Goal: Check status

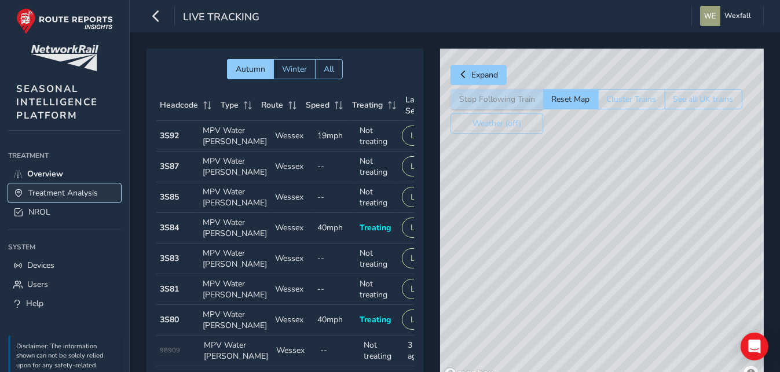
click at [50, 188] on span "Treatment Analysis" at bounding box center [62, 193] width 69 height 11
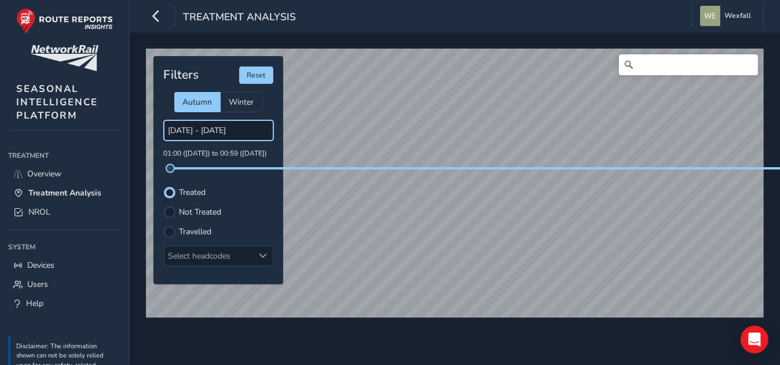
click at [224, 130] on input "[DATE] - [DATE]" at bounding box center [218, 130] width 109 height 20
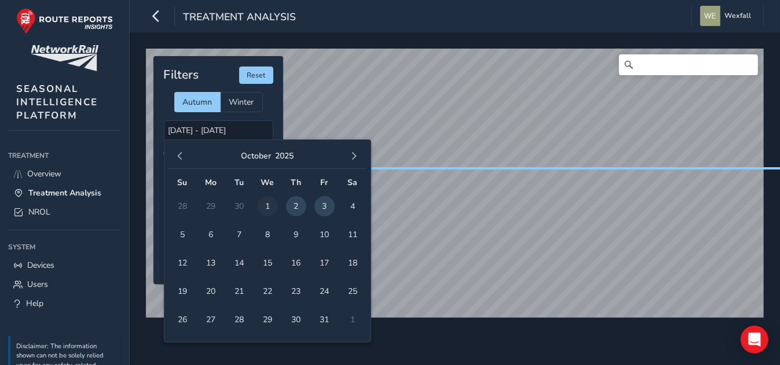
click at [266, 201] on span "1" at bounding box center [268, 206] width 20 height 20
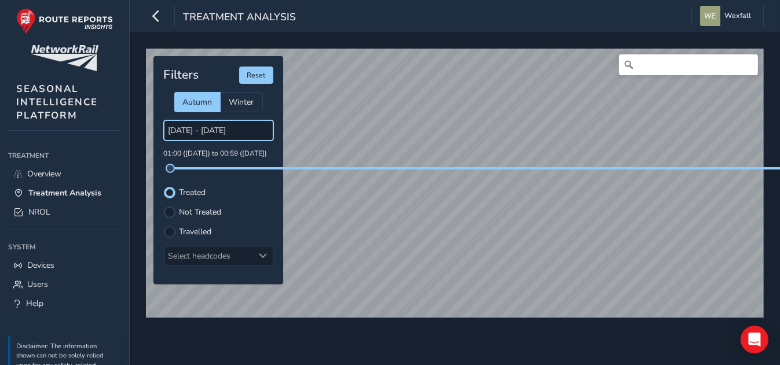
click at [217, 127] on input "[DATE] - [DATE]" at bounding box center [218, 130] width 109 height 20
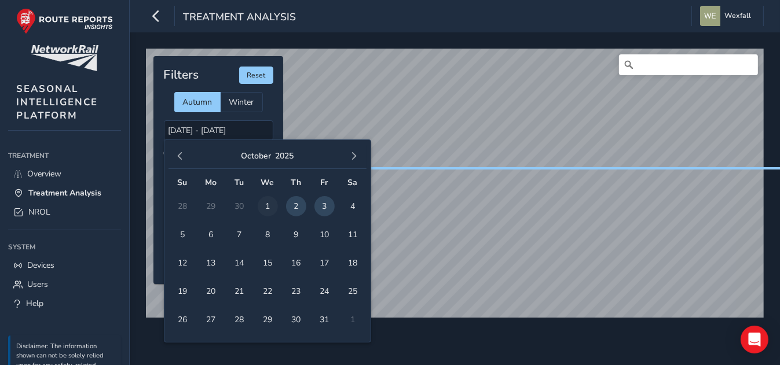
click at [263, 203] on span "1" at bounding box center [268, 206] width 20 height 20
click at [325, 204] on span "3" at bounding box center [324, 206] width 20 height 20
type input "[DATE] - [DATE]"
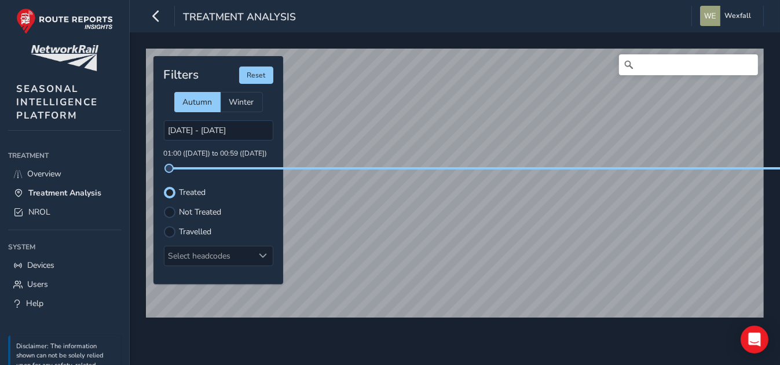
click at [402, 35] on div "© Mapbox © OpenStreetMap Improve this map Filters Reset Autumn Winter [DATE] - …" at bounding box center [455, 198] width 650 height 333
